Goal: Information Seeking & Learning: Learn about a topic

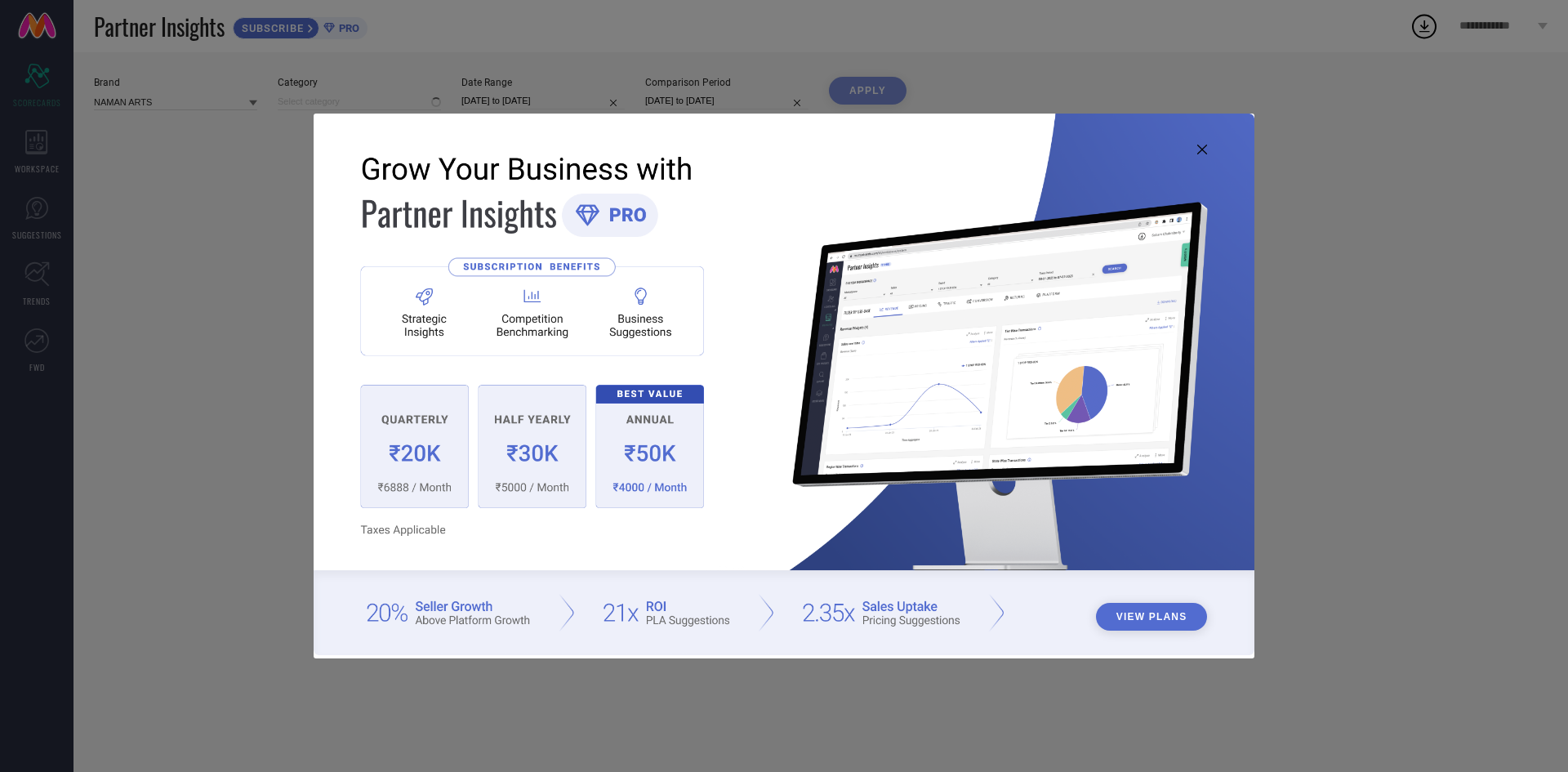
type input "All"
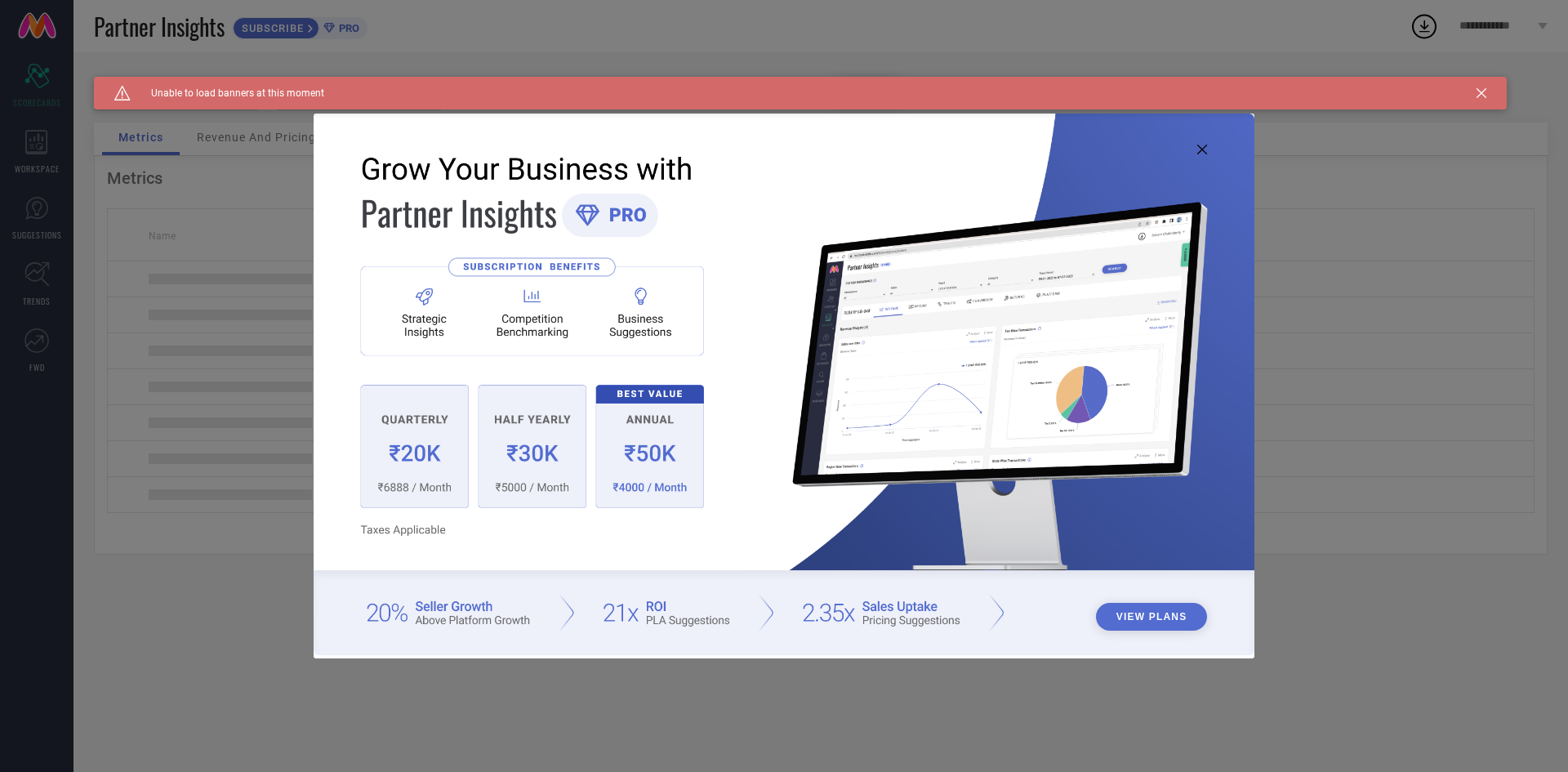
click at [1200, 147] on icon at bounding box center [1202, 149] width 10 height 10
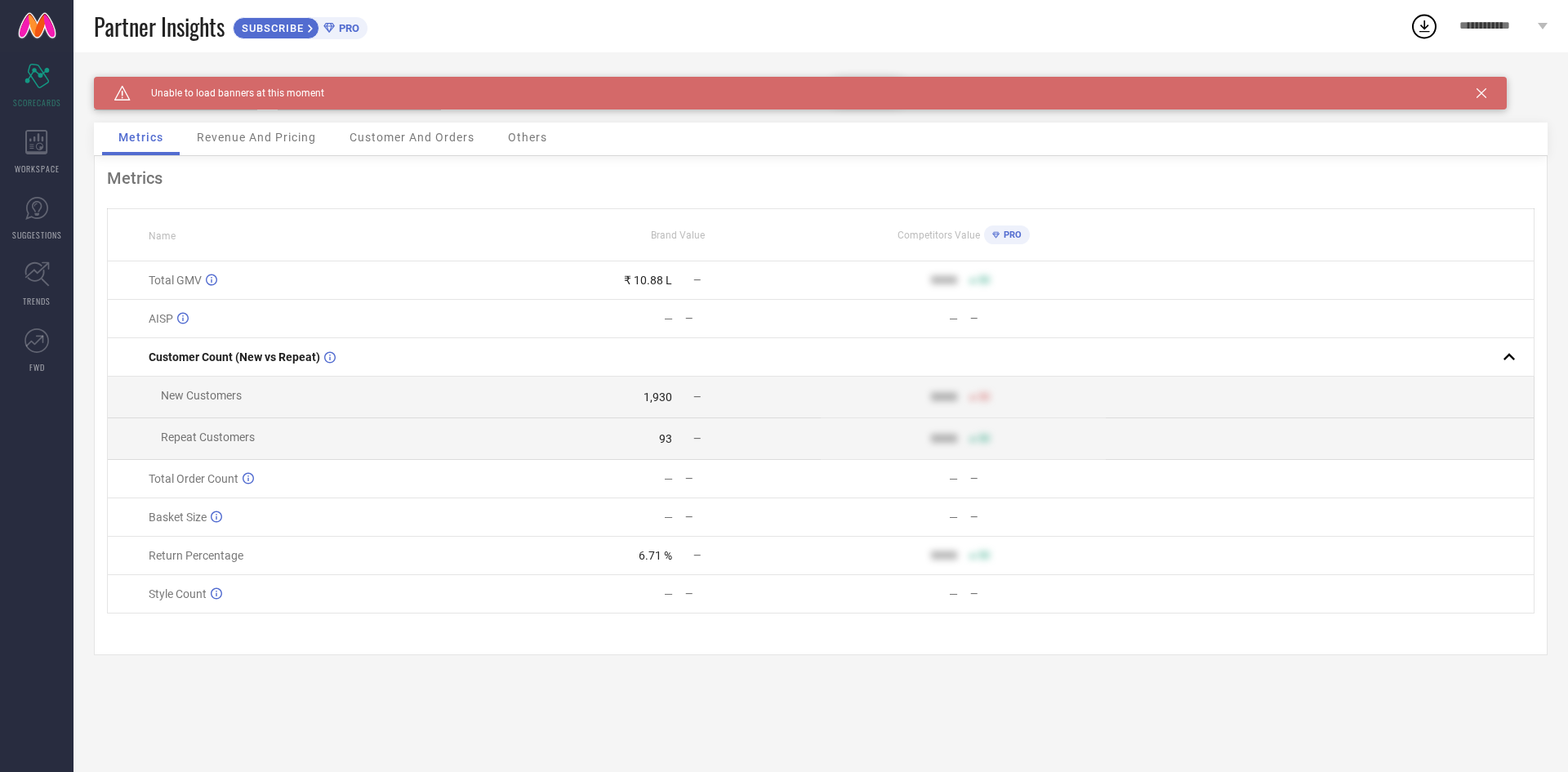
click at [265, 140] on span "Revenue And Pricing" at bounding box center [256, 137] width 119 height 13
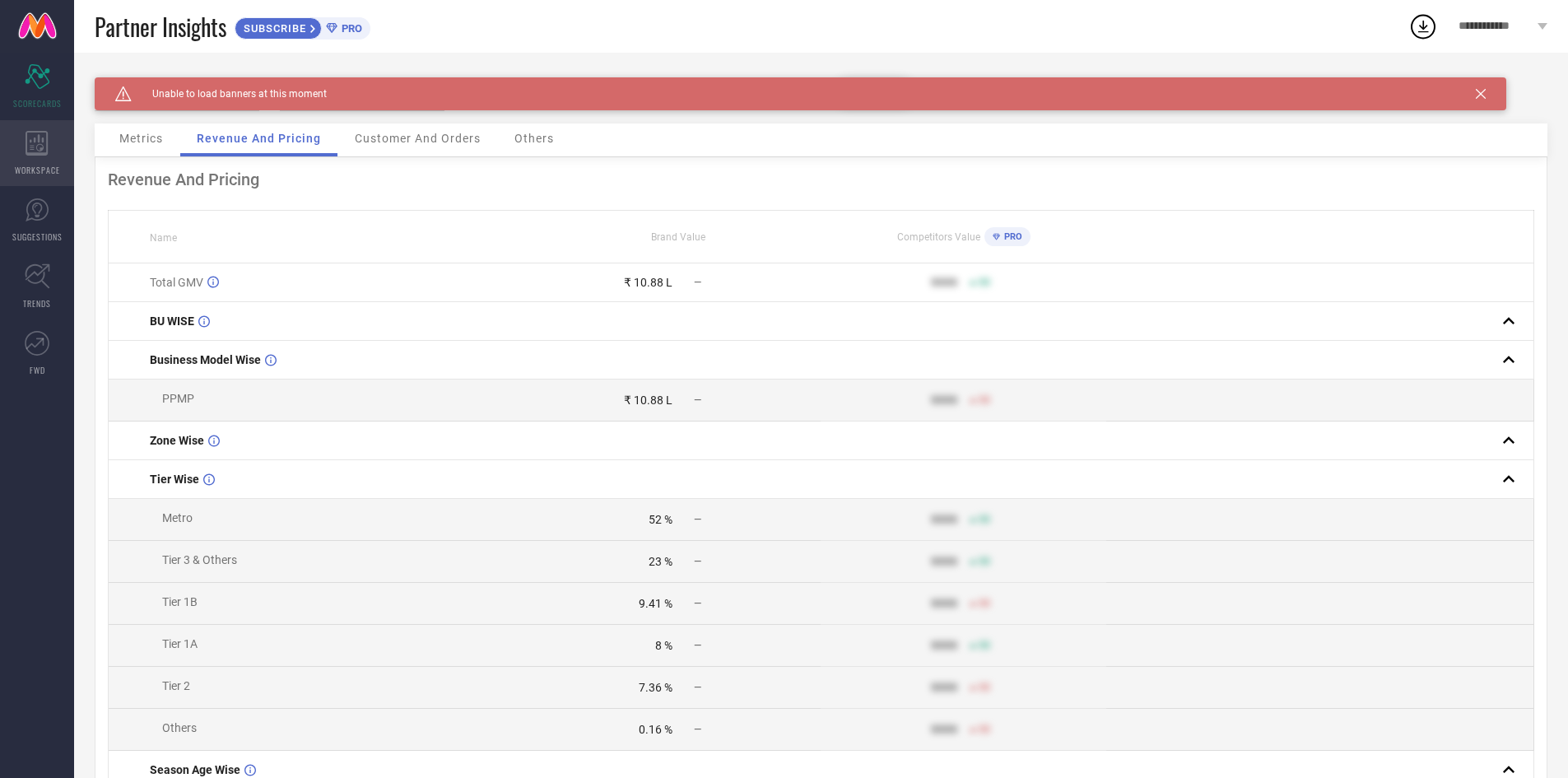
click at [42, 149] on icon at bounding box center [36, 143] width 22 height 25
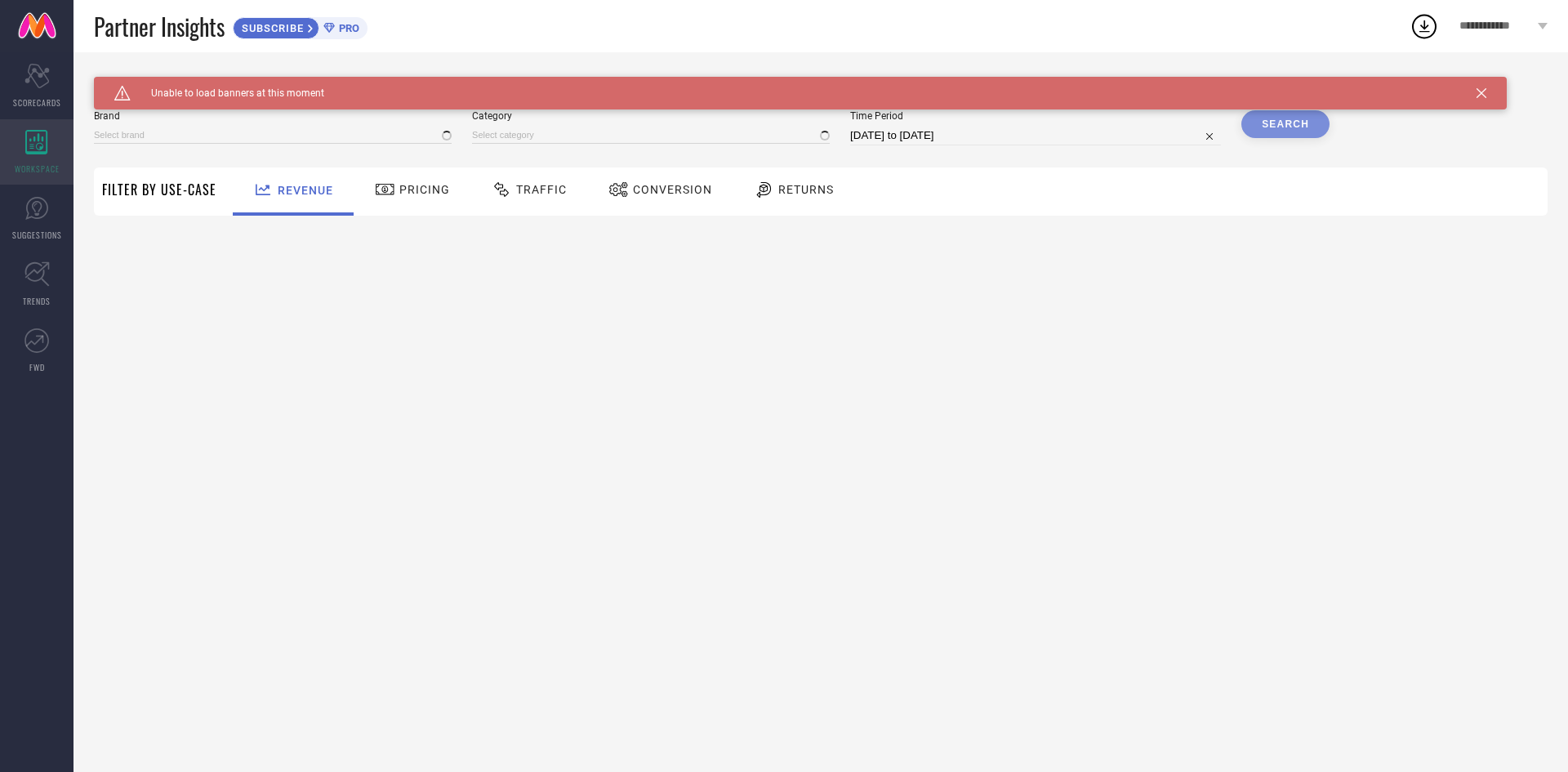
type input "NAMAN ARTS"
type input "All"
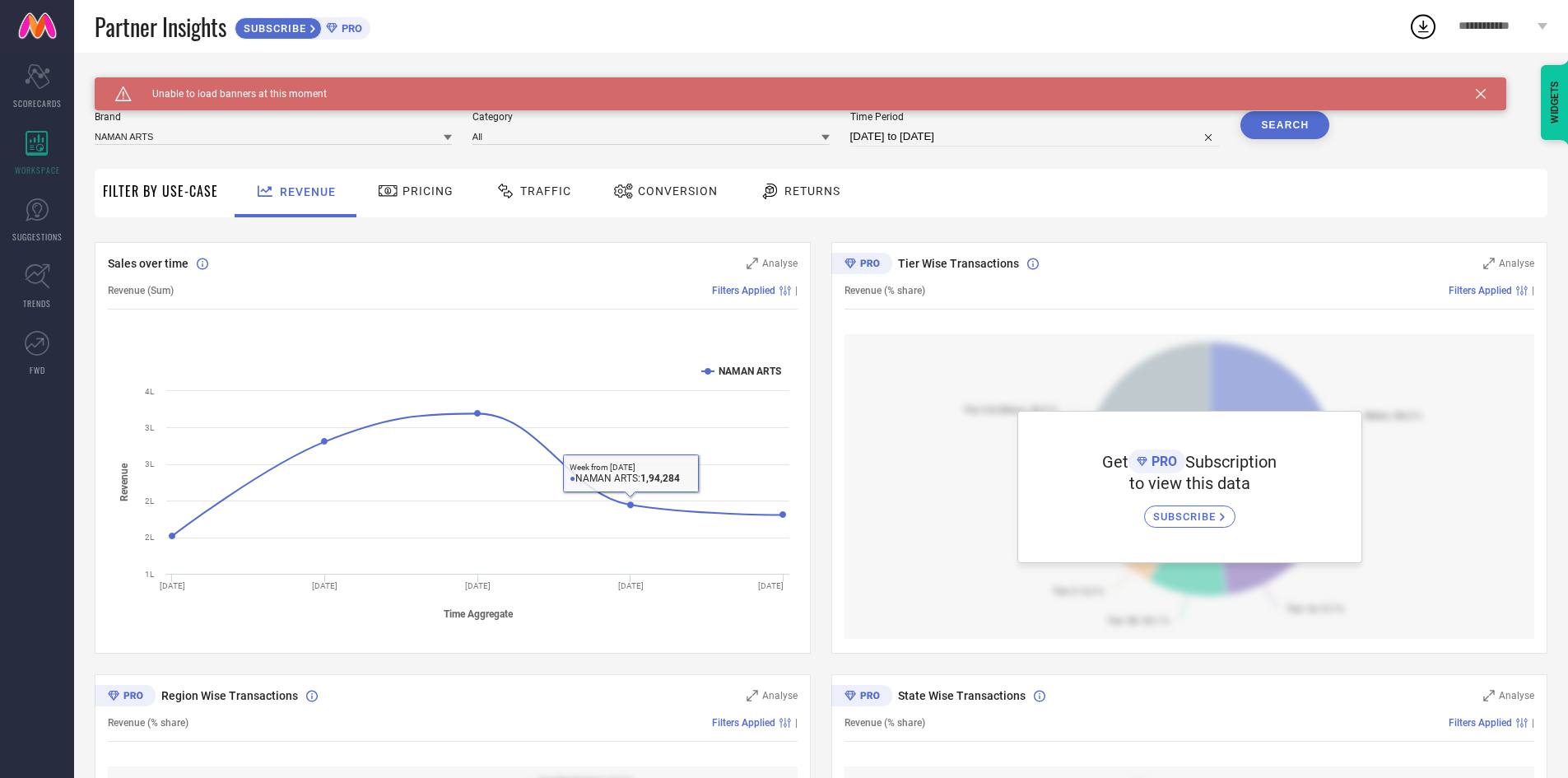
click at [547, 182] on div "Traffic" at bounding box center [533, 191] width 84 height 28
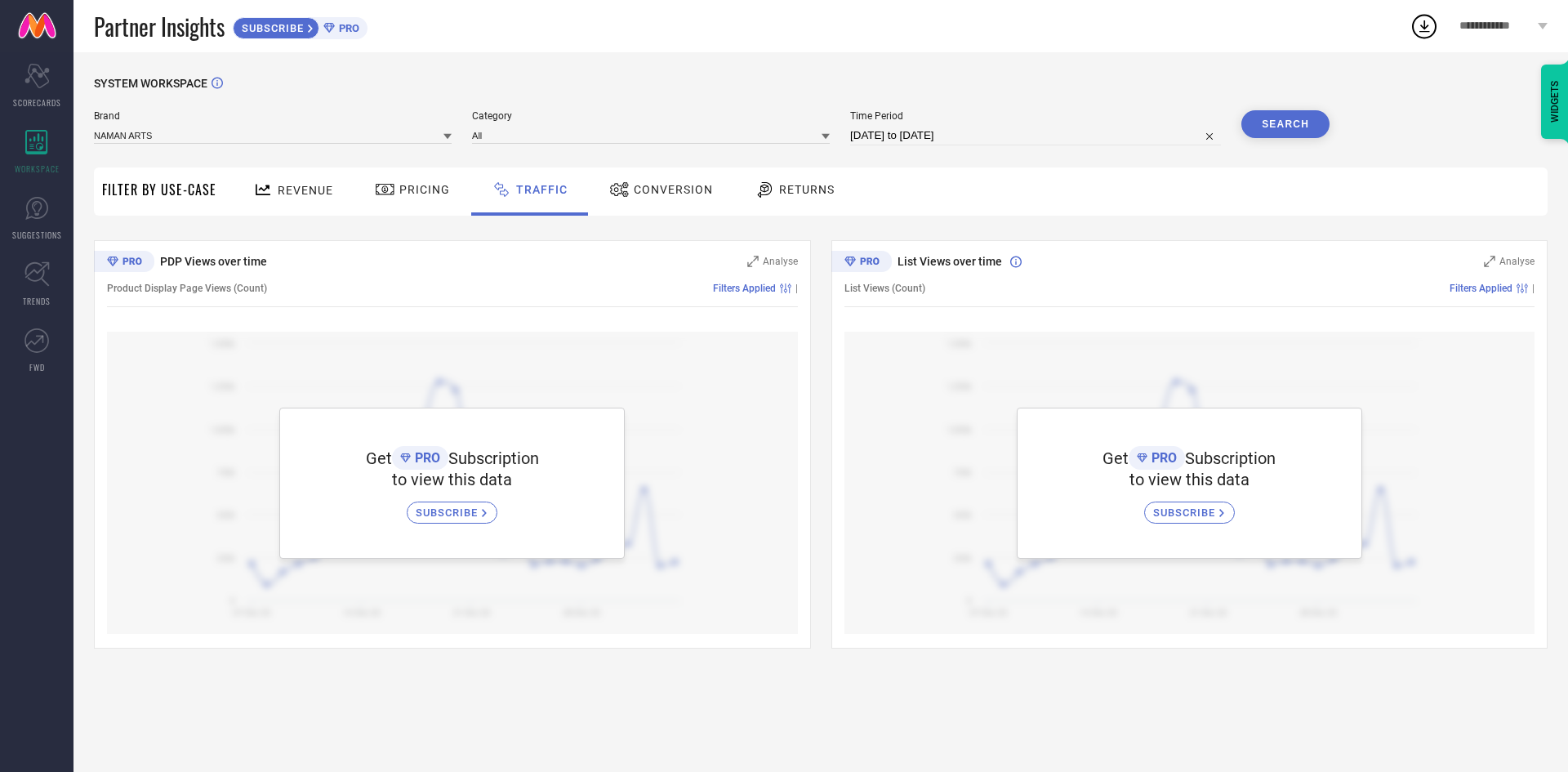
click at [684, 197] on div "Conversion" at bounding box center [662, 189] width 112 height 28
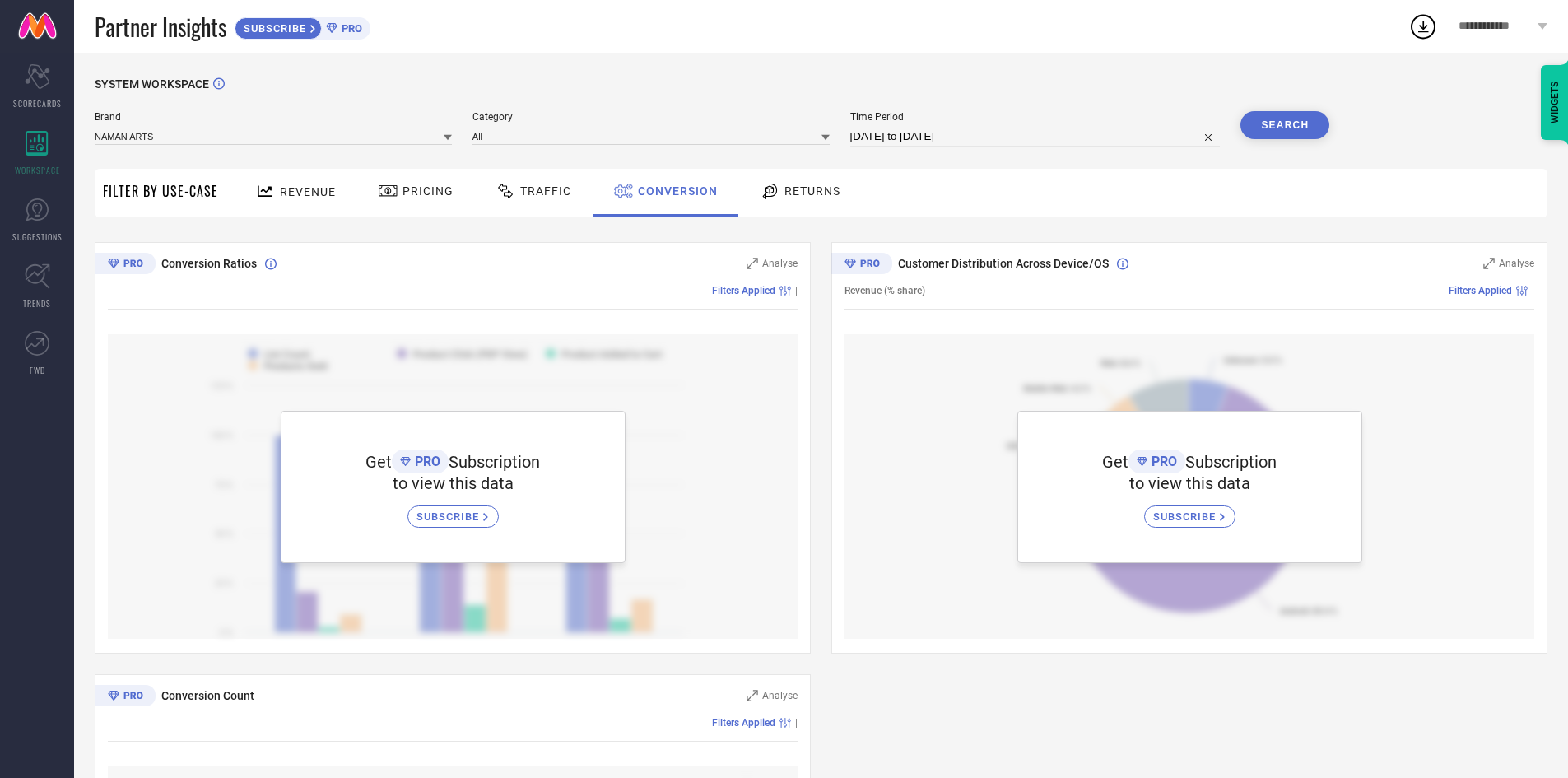
click at [298, 32] on span "SUBSCRIBE" at bounding box center [272, 28] width 75 height 12
click at [337, 30] on icon at bounding box center [332, 27] width 11 height 10
click at [14, 72] on div "Scorecard SCORECARDS" at bounding box center [37, 87] width 74 height 65
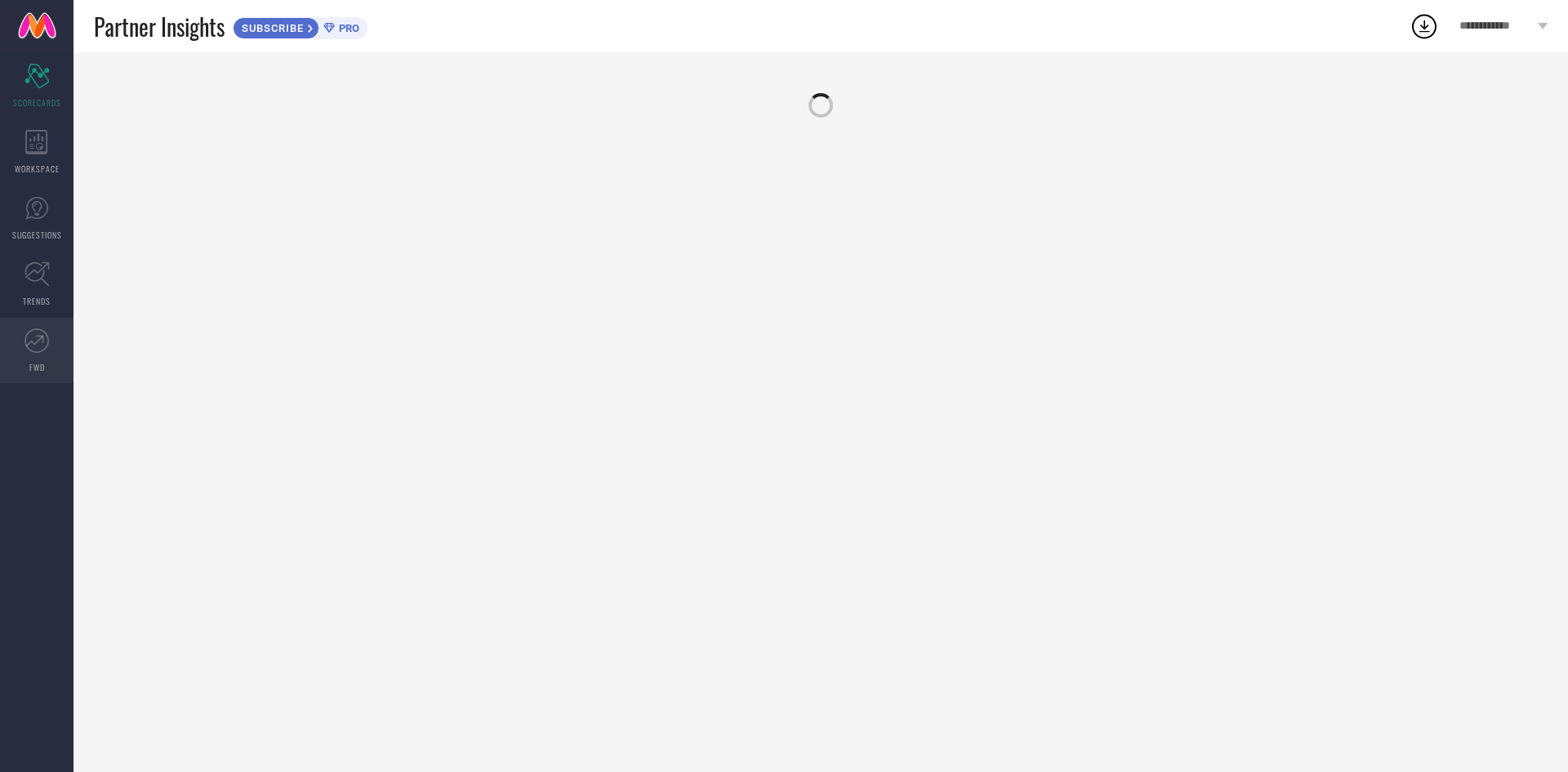
click at [28, 318] on link "FWD" at bounding box center [37, 350] width 74 height 65
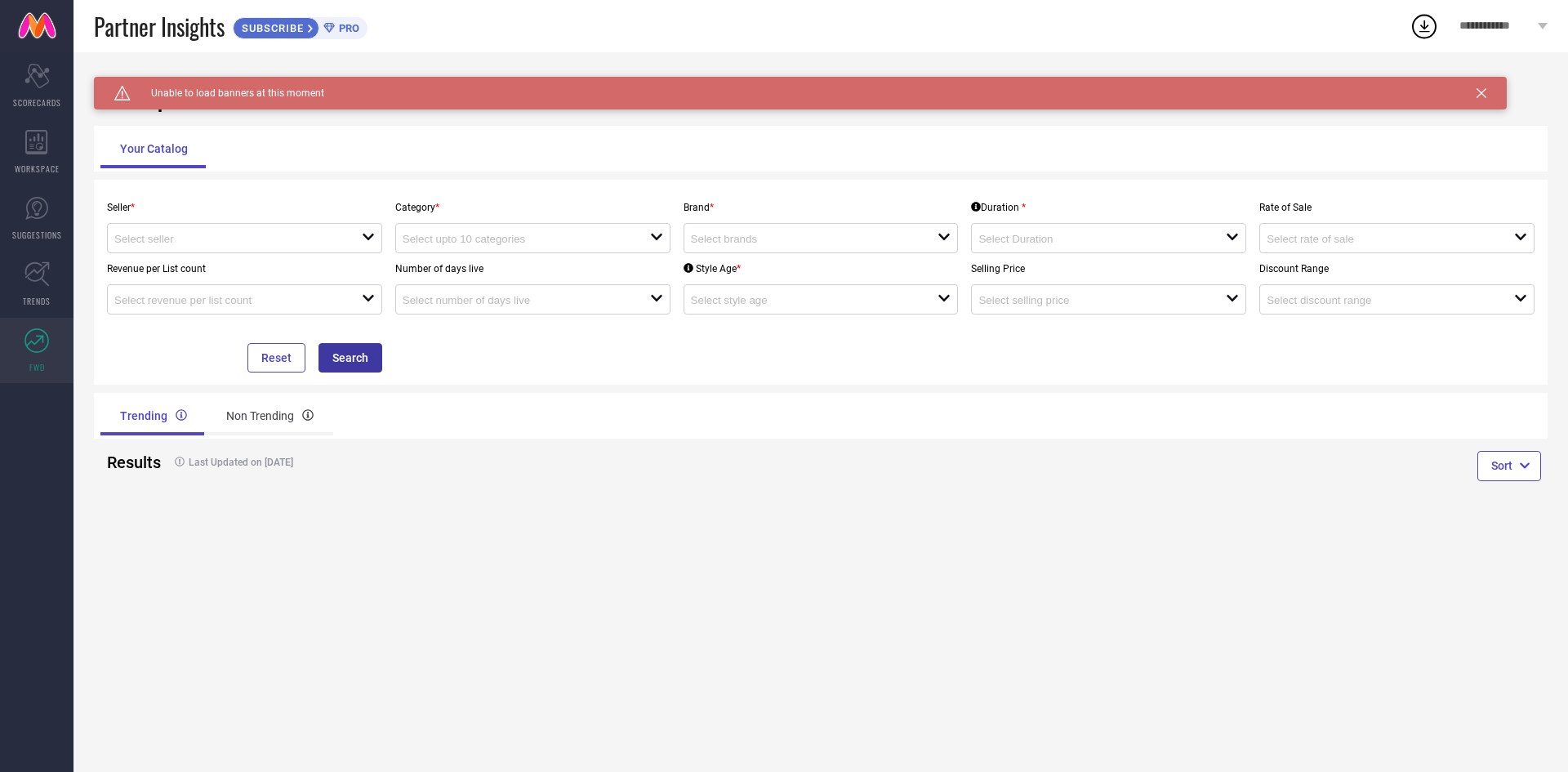
click at [333, 353] on button "Search" at bounding box center [350, 358] width 64 height 30
click at [278, 247] on div "open" at bounding box center [245, 238] width 276 height 30
click at [229, 268] on li "Naman Arts ( 28430 )" at bounding box center [245, 269] width 274 height 30
type input "Naman Arts ( 28430 )"
click at [466, 254] on div "open" at bounding box center [533, 238] width 276 height 30
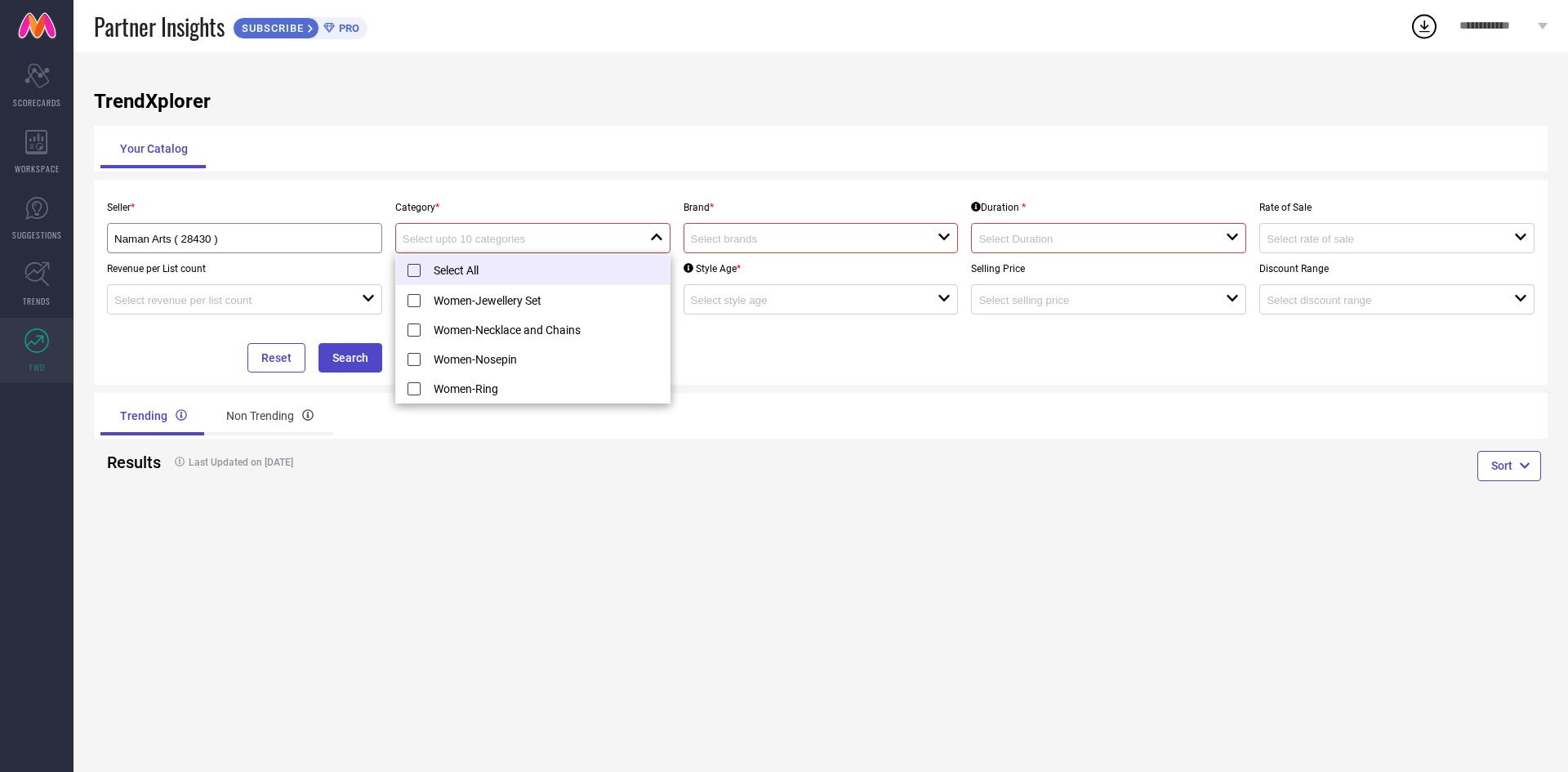
click at [456, 268] on li "Select All" at bounding box center [533, 269] width 274 height 30
type input "Women-Jewellery Set, + 3 more"
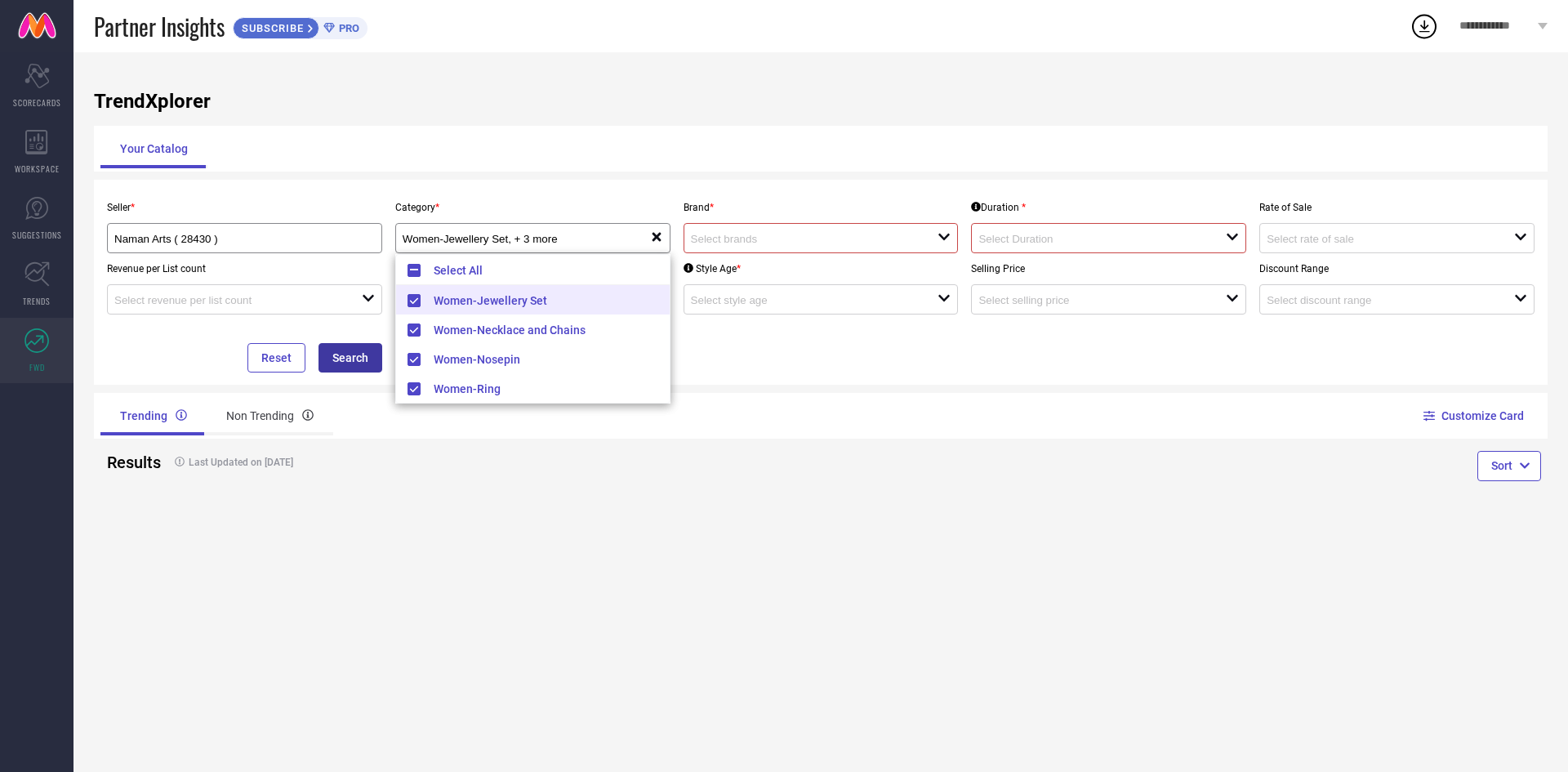
click at [333, 354] on button "Search" at bounding box center [350, 358] width 64 height 30
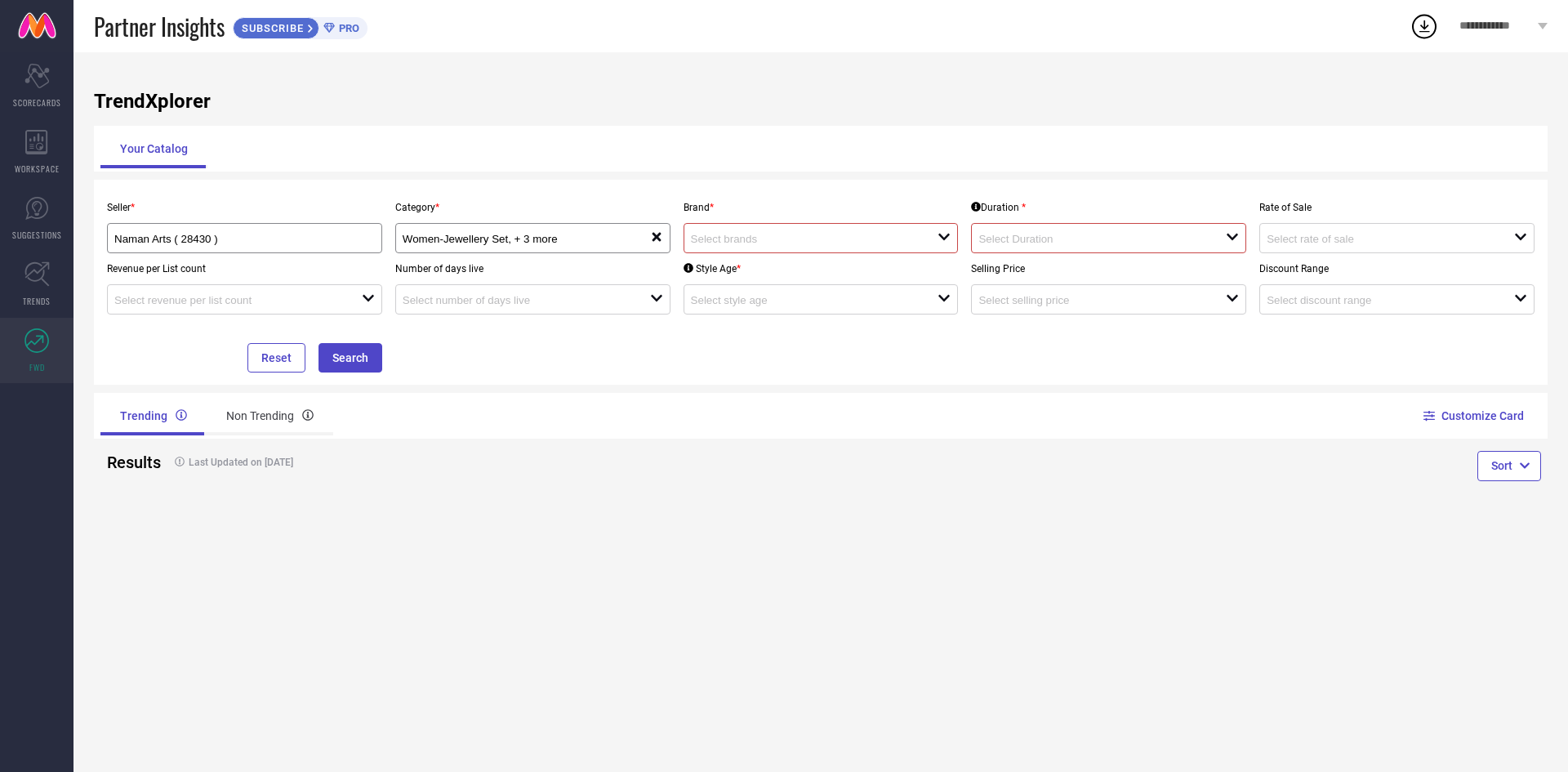
click at [718, 246] on div at bounding box center [814, 238] width 247 height 16
click at [707, 280] on div "No results found" at bounding box center [821, 268] width 276 height 28
click at [824, 233] on input at bounding box center [802, 239] width 223 height 12
click at [808, 236] on input at bounding box center [802, 239] width 223 height 12
type input "Naman arts"
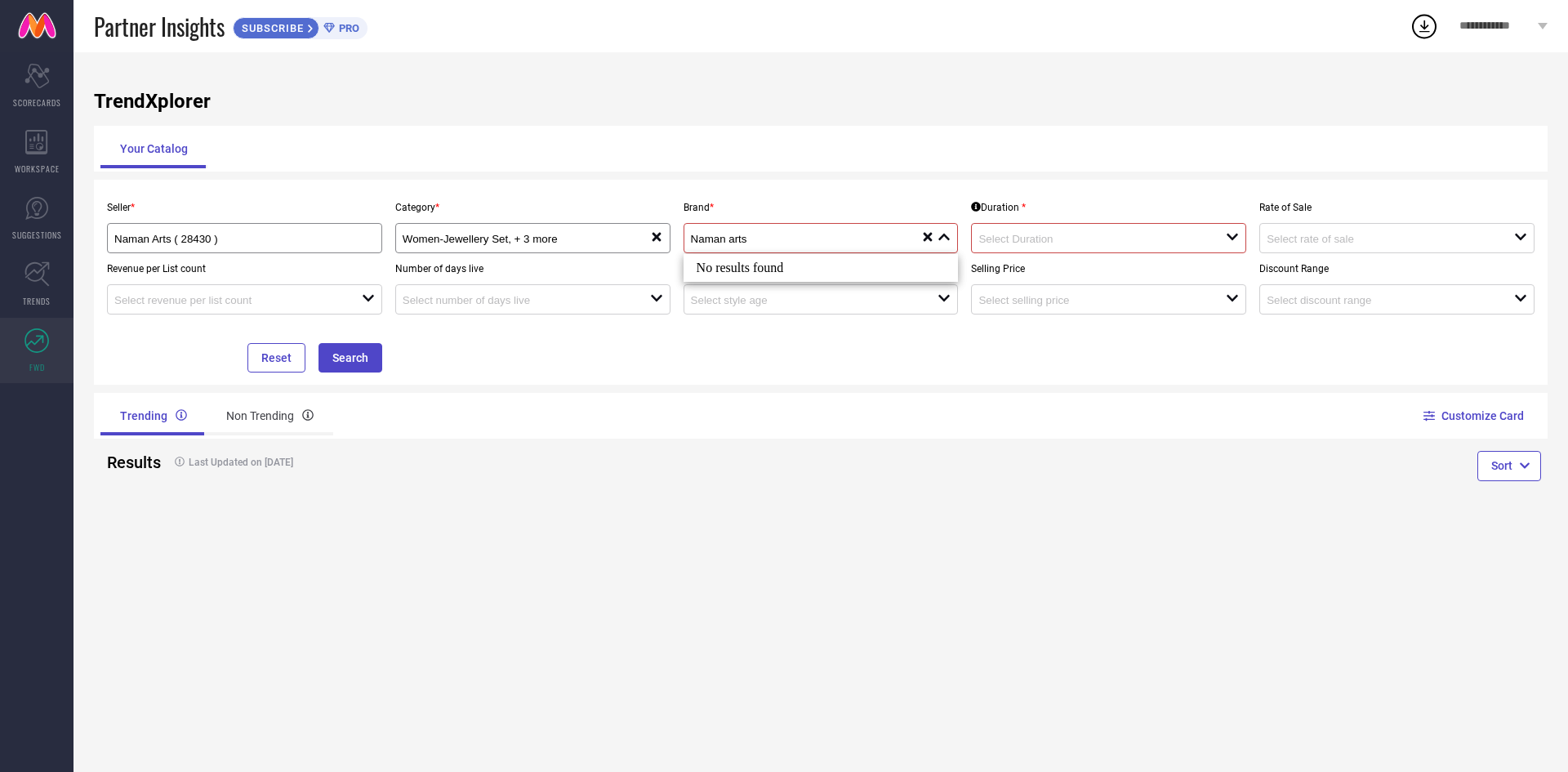
click at [929, 234] on icon "reset" at bounding box center [927, 236] width 13 height 13
click at [330, 348] on button "Search" at bounding box center [350, 358] width 64 height 30
click at [331, 348] on button "Search" at bounding box center [350, 358] width 64 height 30
click at [1163, 227] on div "open" at bounding box center [1109, 238] width 276 height 30
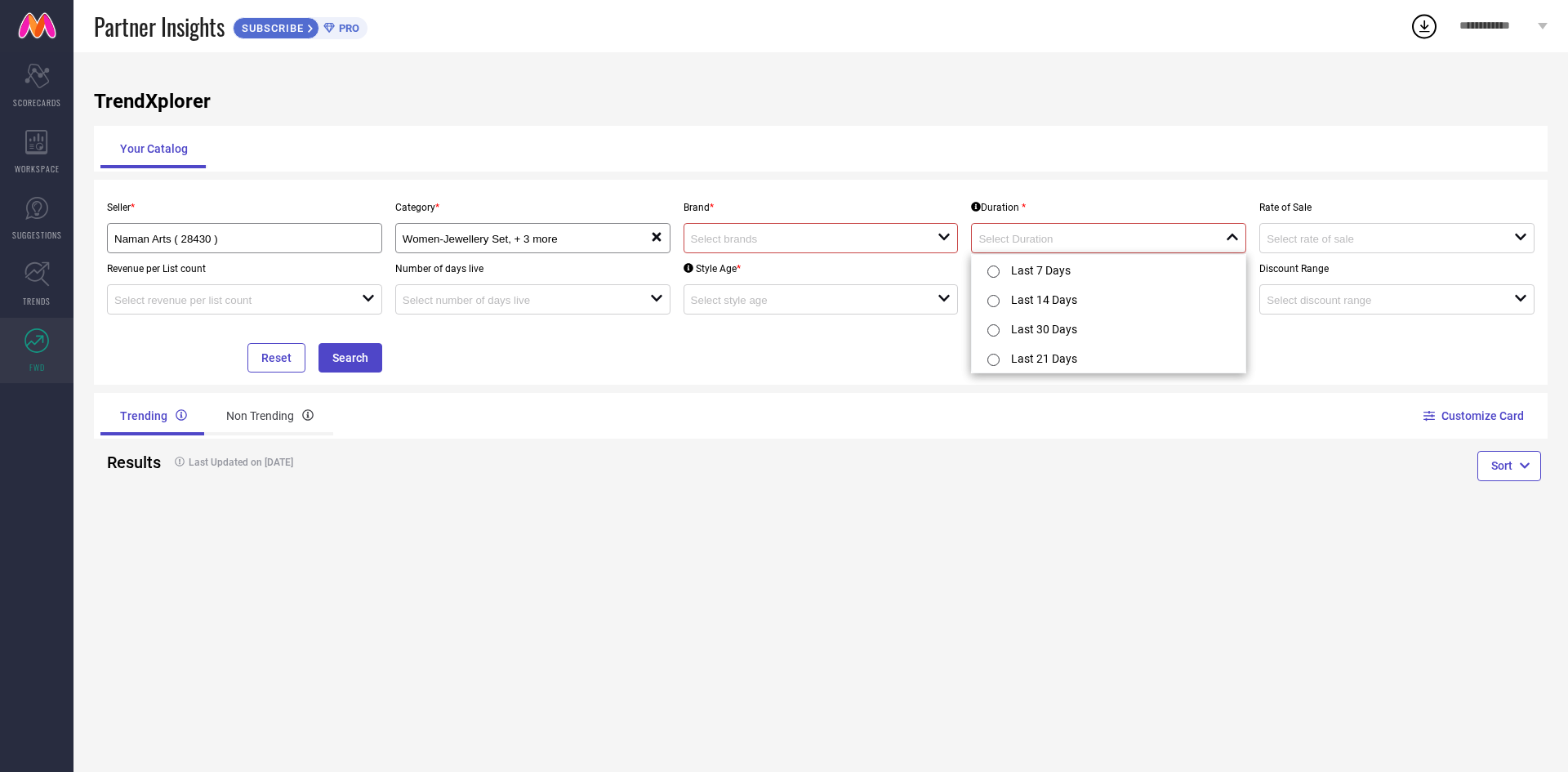
click at [708, 332] on div "Seller * Naman Arts ( 28430 ) Category * Women-Jewellery Set, + 3 more reset Br…" at bounding box center [820, 282] width 1441 height 181
click at [356, 347] on button "Search" at bounding box center [350, 358] width 64 height 30
click at [896, 246] on div at bounding box center [814, 238] width 247 height 16
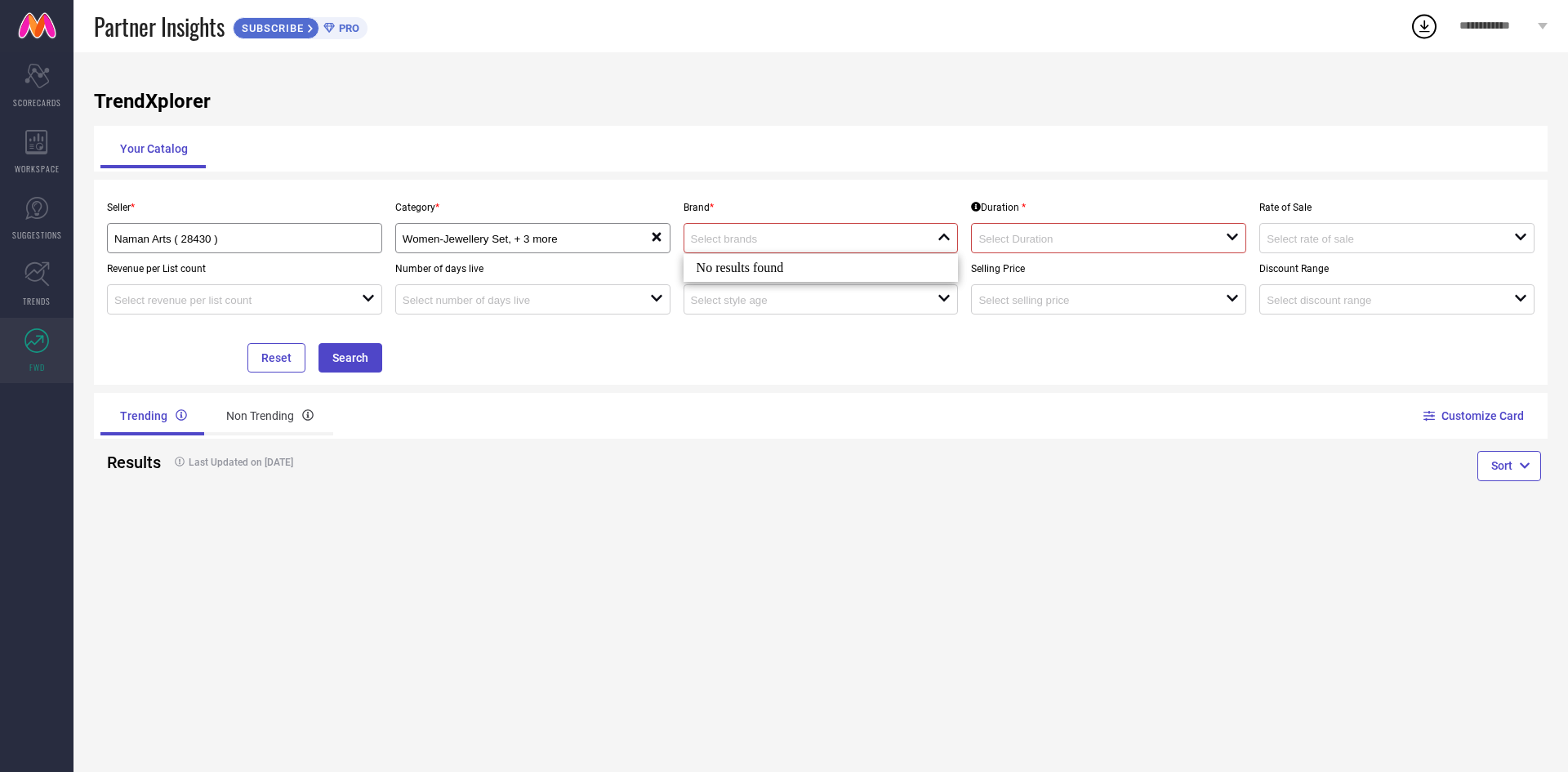
click at [896, 246] on div at bounding box center [814, 238] width 247 height 16
click at [305, 239] on input "Naman Arts ( 28430 )" at bounding box center [231, 239] width 234 height 12
click at [309, 241] on input "Naman Arts ( 28430 )" at bounding box center [231, 239] width 234 height 12
click at [747, 235] on input at bounding box center [802, 239] width 223 height 12
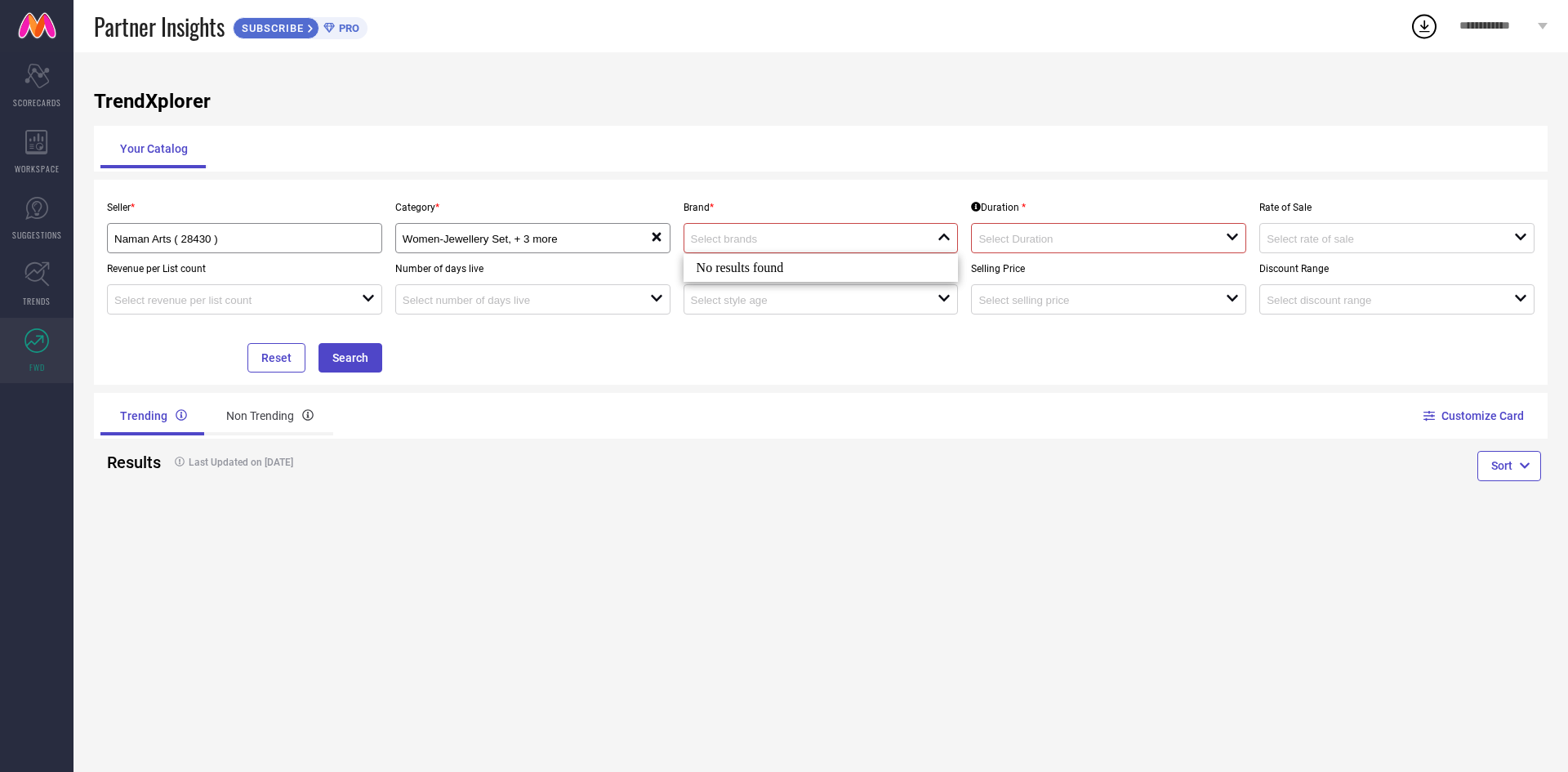
click at [747, 235] on input at bounding box center [802, 239] width 223 height 12
click at [358, 332] on div "Reset Search" at bounding box center [244, 343] width 289 height 58
click at [338, 354] on button "Search" at bounding box center [350, 358] width 64 height 30
click at [48, 268] on icon at bounding box center [37, 275] width 25 height 25
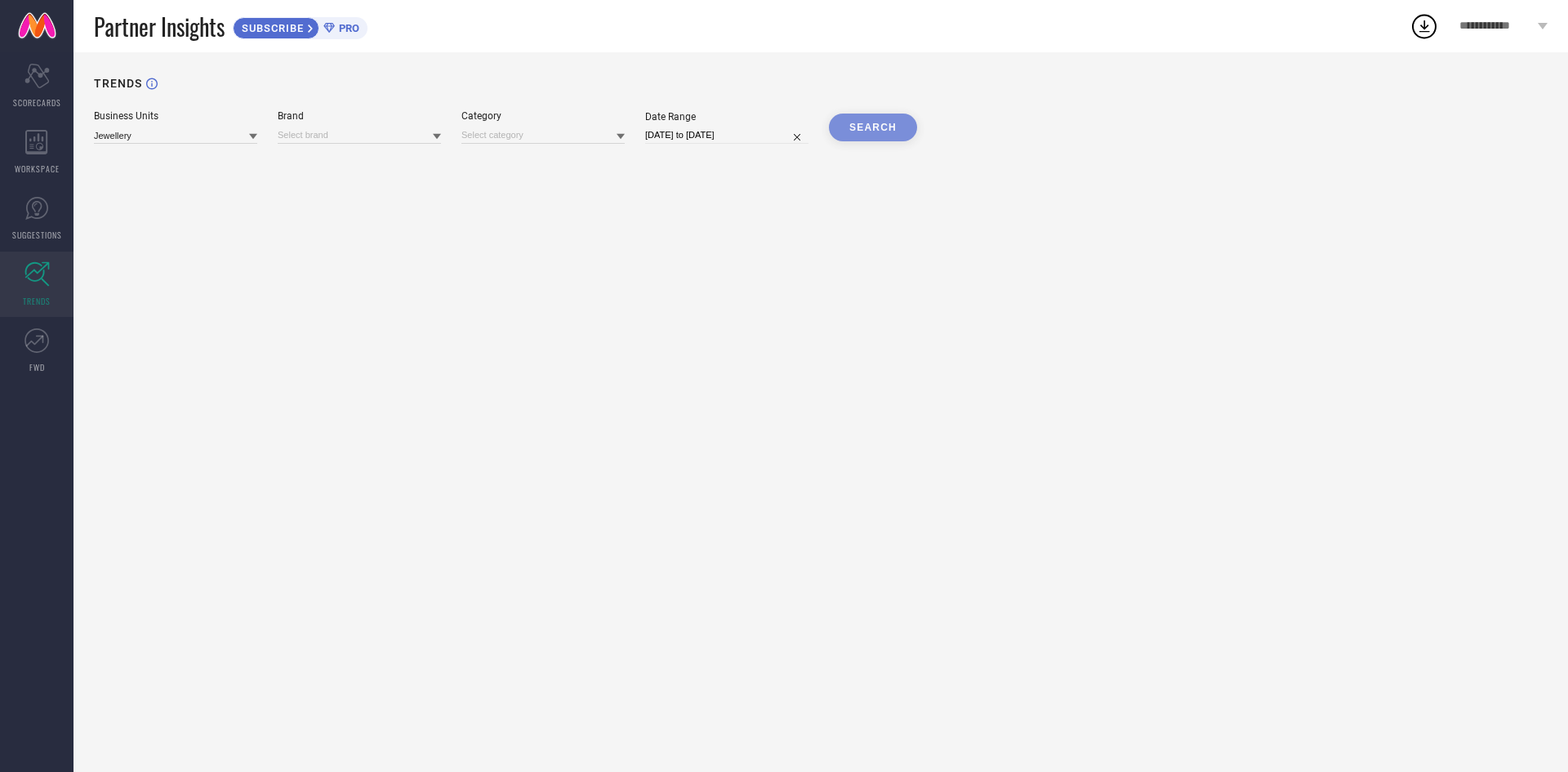
click at [901, 137] on div "SEARCH" at bounding box center [873, 127] width 89 height 28
click at [879, 124] on div "SEARCH" at bounding box center [873, 127] width 89 height 28
click at [870, 129] on div "SEARCH" at bounding box center [873, 127] width 89 height 28
click at [339, 137] on input at bounding box center [359, 135] width 163 height 18
click at [439, 137] on icon at bounding box center [436, 137] width 8 height 6
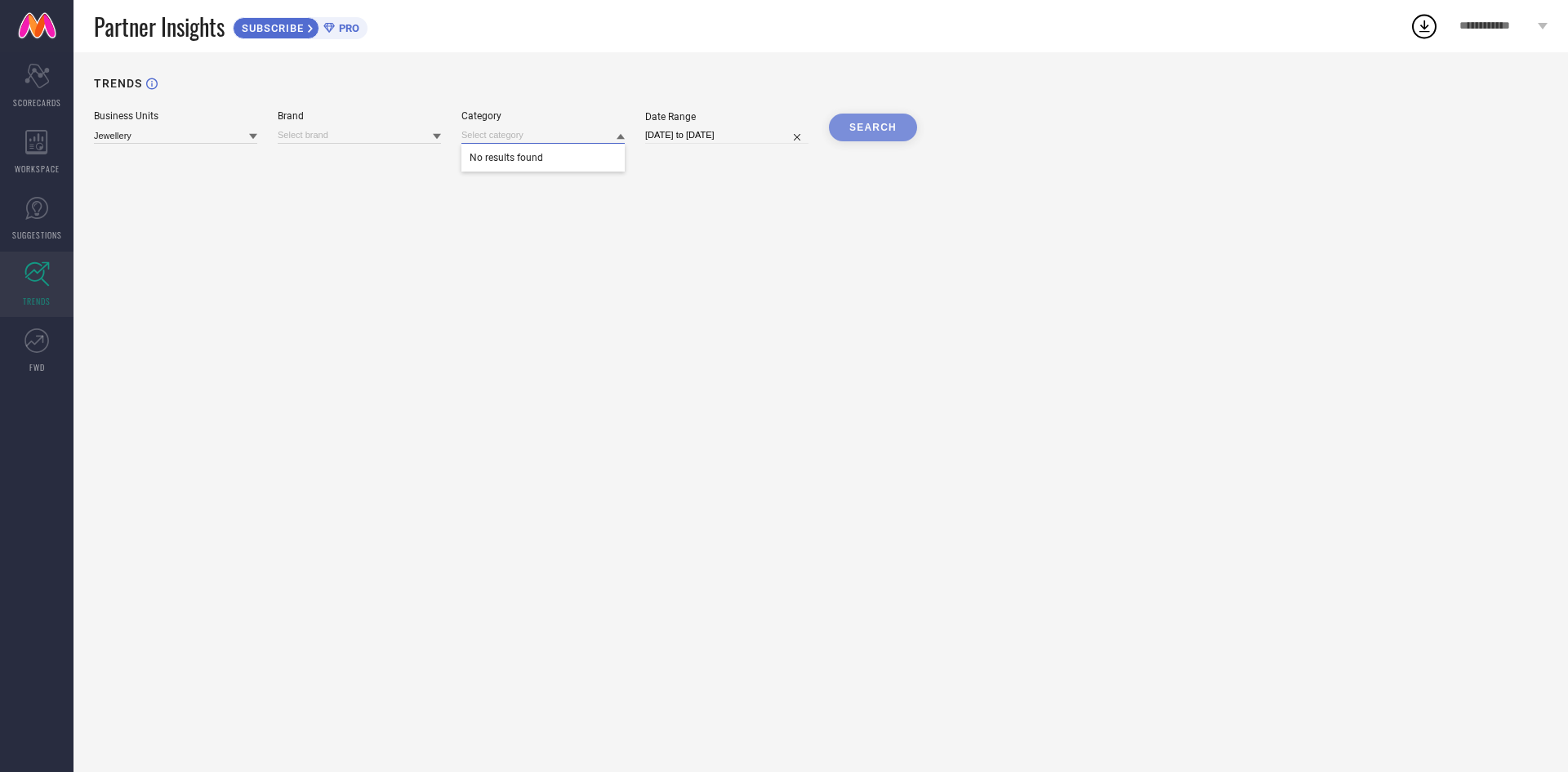
click at [548, 137] on input at bounding box center [543, 135] width 163 height 18
click at [832, 138] on div "SEARCH" at bounding box center [873, 127] width 89 height 28
click at [891, 124] on div "SEARCH" at bounding box center [873, 127] width 89 height 28
click at [911, 124] on div "SEARCH" at bounding box center [873, 127] width 89 height 28
click at [856, 132] on div "SEARCH" at bounding box center [873, 127] width 89 height 28
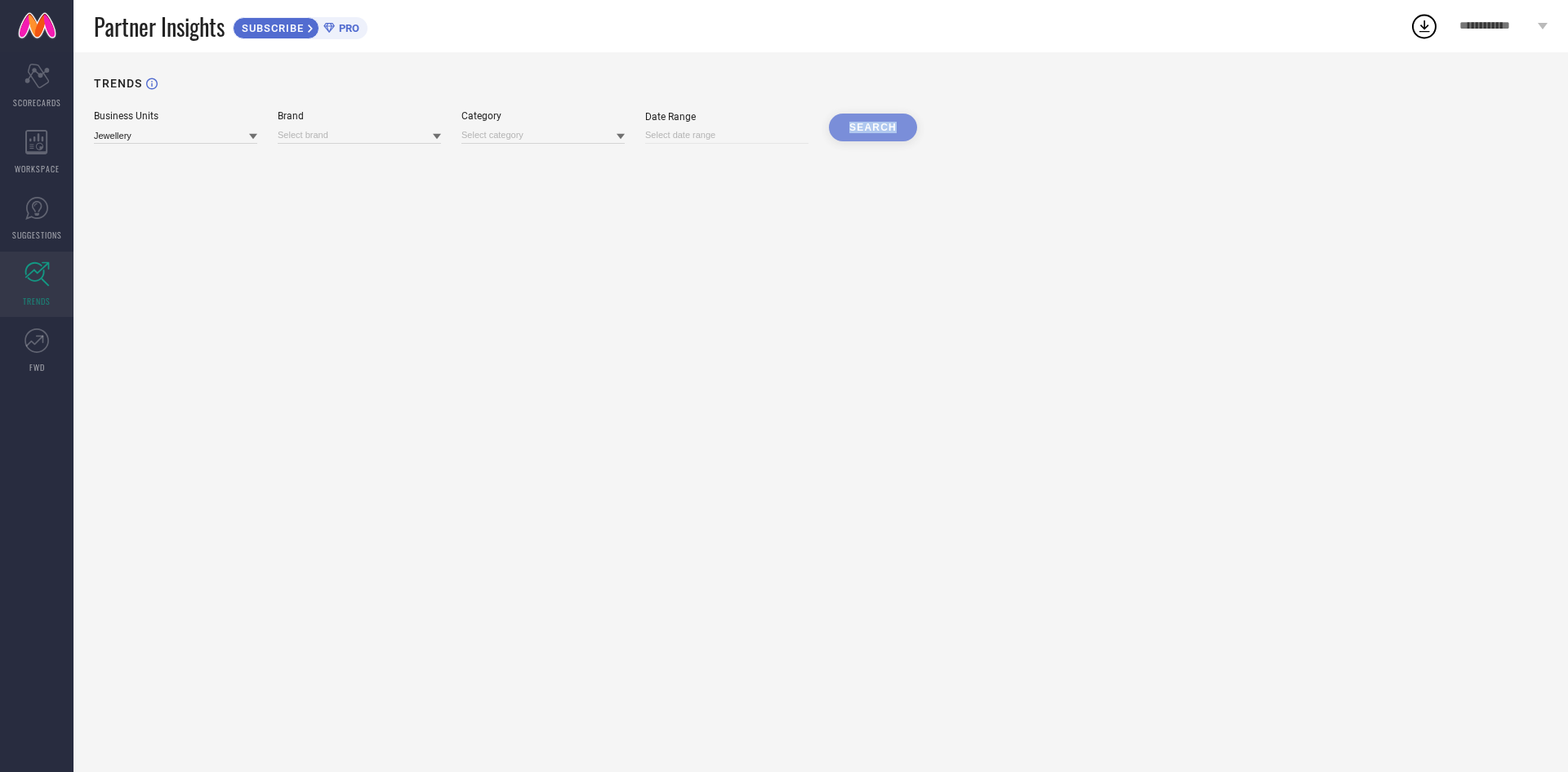
click at [856, 132] on div "SEARCH" at bounding box center [873, 127] width 89 height 28
click at [124, 129] on input at bounding box center [175, 135] width 163 height 18
click at [147, 171] on div "Jewellery" at bounding box center [175, 158] width 163 height 28
click at [156, 156] on div "TRENDS Business Units Jewellery Brand Category Date Range SEARCH" at bounding box center [820, 412] width 1494 height 719
click at [370, 126] on div at bounding box center [359, 134] width 163 height 18
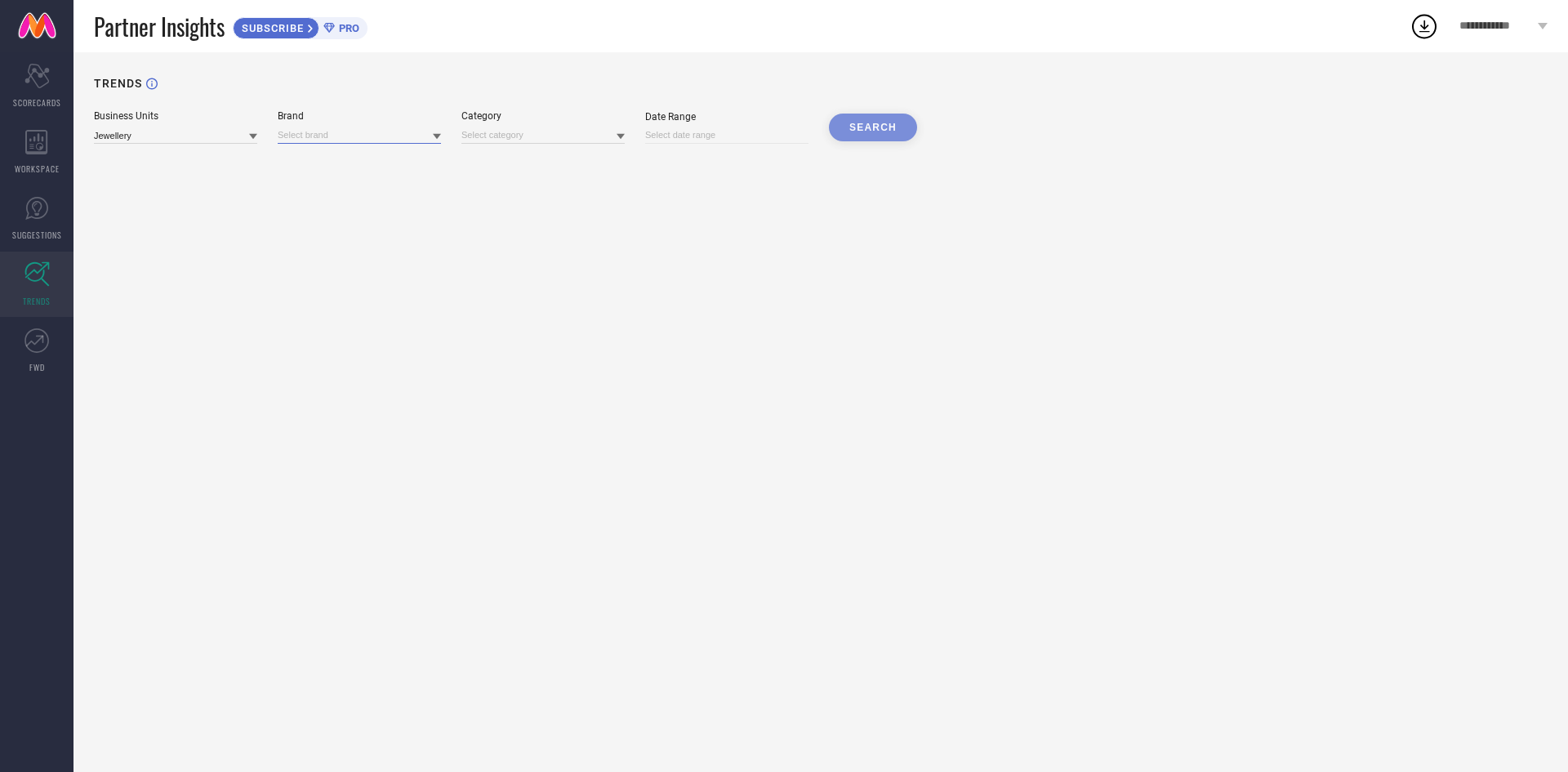
click at [418, 132] on input at bounding box center [359, 135] width 163 height 18
click at [366, 157] on span "No results found" at bounding box center [359, 158] width 163 height 28
click at [359, 130] on input at bounding box center [359, 135] width 163 height 18
click at [393, 137] on input at bounding box center [359, 135] width 163 height 18
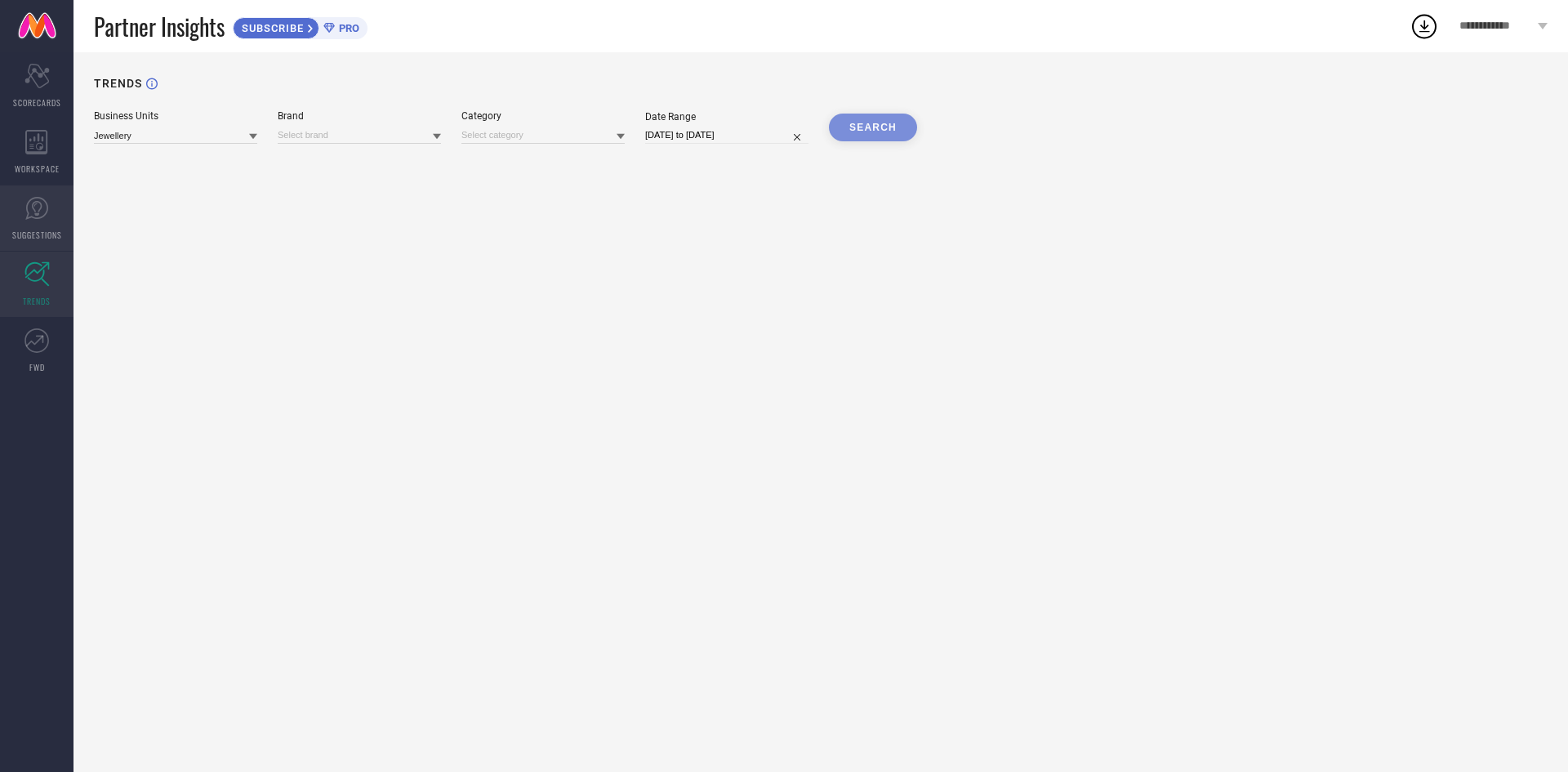
click at [25, 213] on icon at bounding box center [37, 208] width 25 height 25
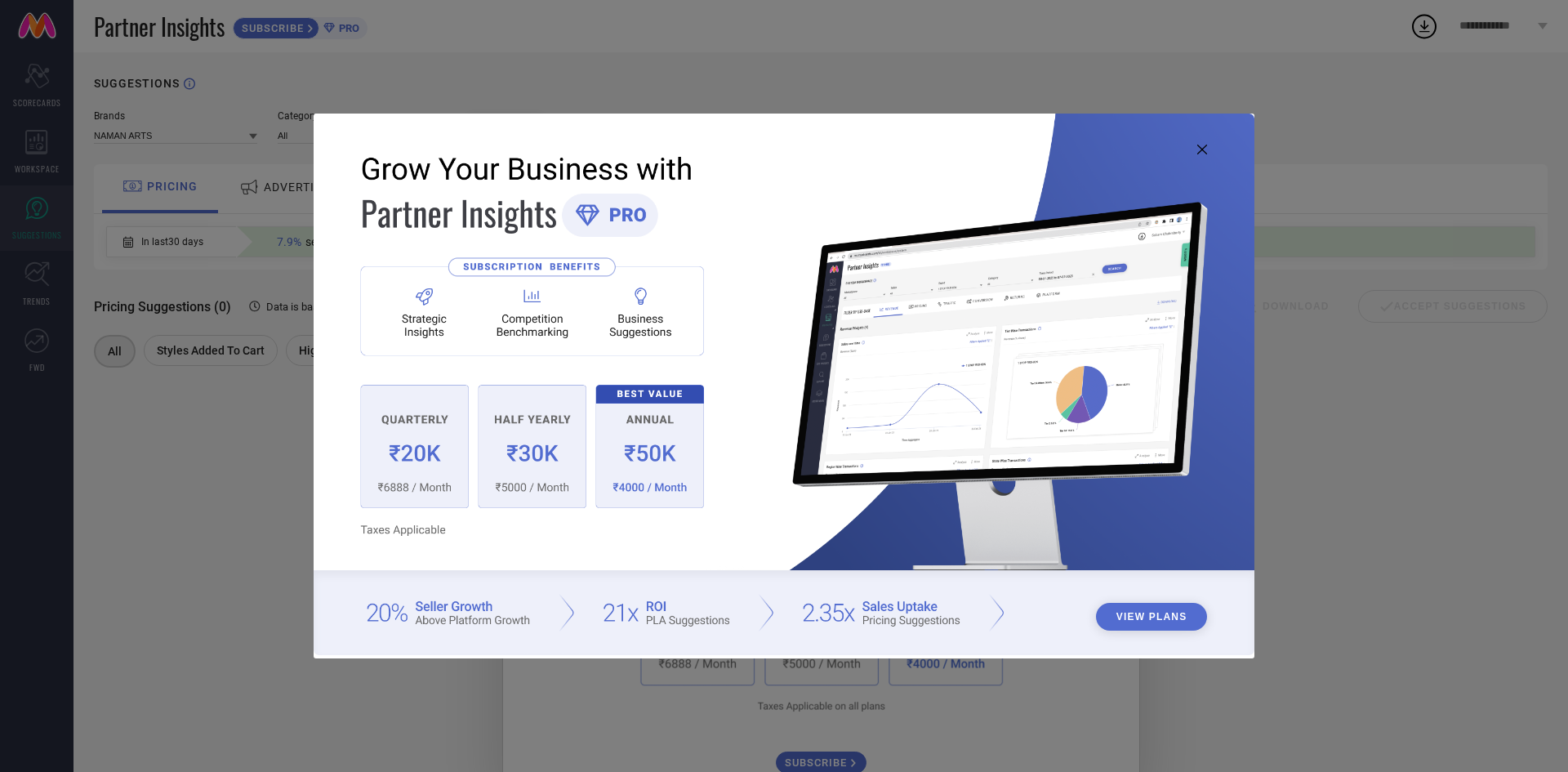
click at [1183, 141] on img at bounding box center [784, 383] width 941 height 540
click at [1191, 141] on img at bounding box center [784, 383] width 941 height 540
